Goal: Use online tool/utility: Utilize a website feature to perform a specific function

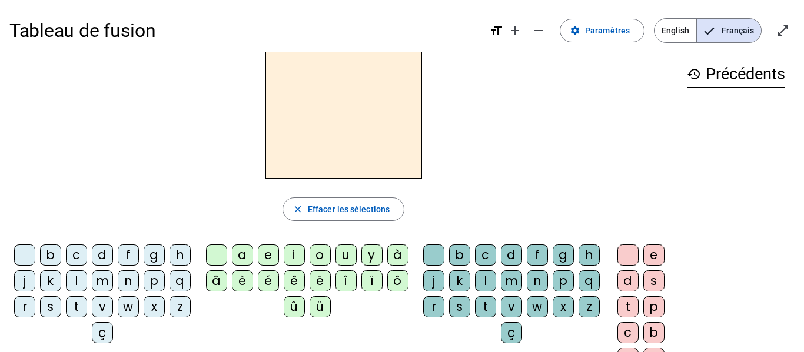
click at [87, 279] on div "l" at bounding box center [76, 281] width 21 height 21
click at [241, 255] on div "a" at bounding box center [242, 255] width 21 height 21
click at [268, 253] on div "e" at bounding box center [268, 255] width 21 height 21
click at [113, 249] on div "d" at bounding box center [102, 255] width 21 height 21
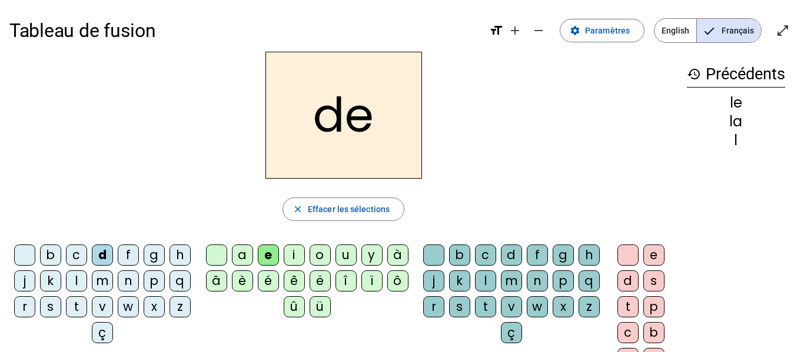
click at [344, 260] on div "u" at bounding box center [345, 255] width 21 height 21
click at [87, 307] on div "t" at bounding box center [76, 307] width 21 height 21
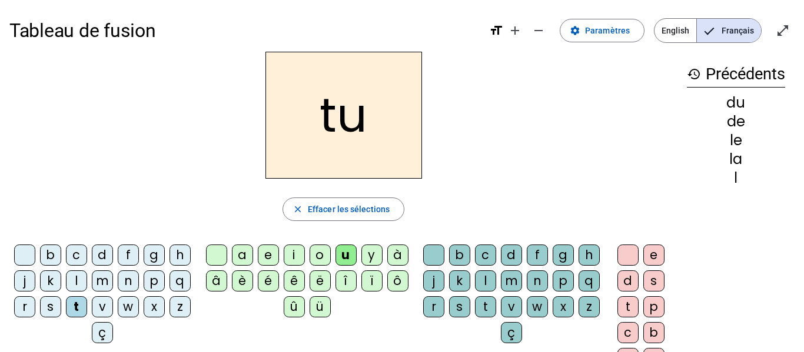
click at [244, 253] on div "a" at bounding box center [242, 255] width 21 height 21
click at [271, 253] on div "e" at bounding box center [268, 255] width 21 height 21
click at [113, 282] on div "m" at bounding box center [102, 281] width 21 height 21
